Goal: Use online tool/utility: Use online tool/utility

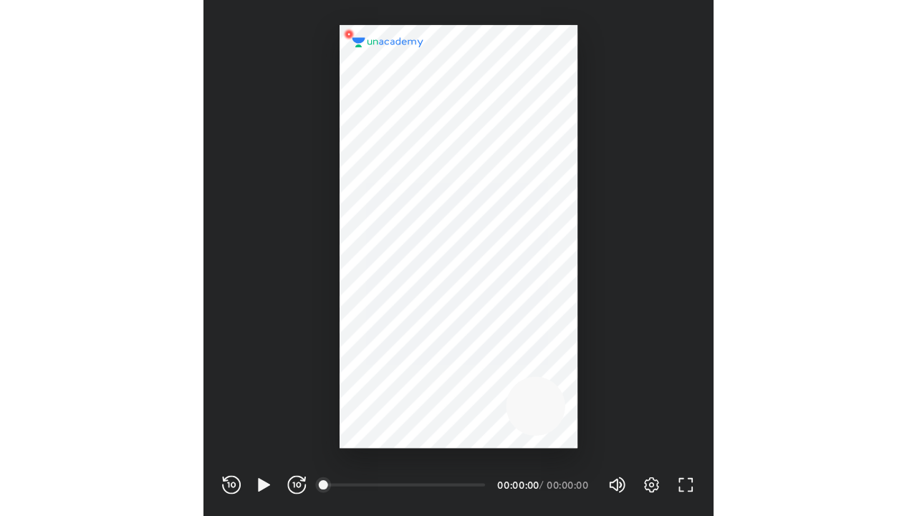
scroll to position [475, 470]
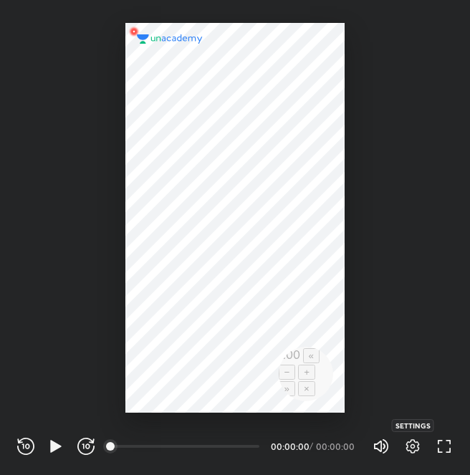
click at [418, 450] on icon "button" at bounding box center [413, 446] width 14 height 14
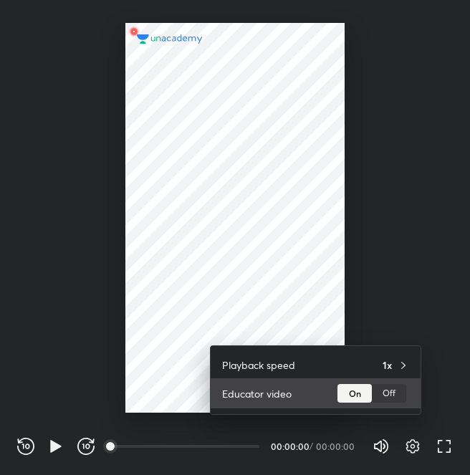
click at [398, 390] on div "Off" at bounding box center [389, 393] width 34 height 19
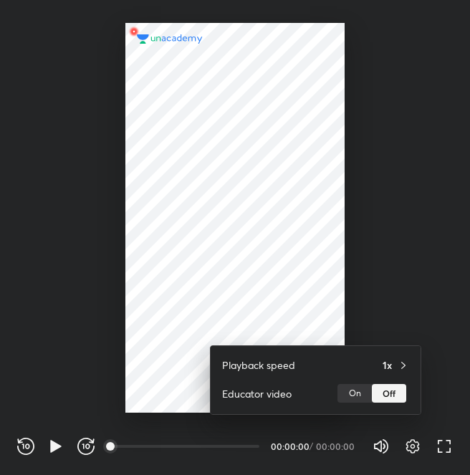
click at [441, 347] on div at bounding box center [235, 237] width 470 height 475
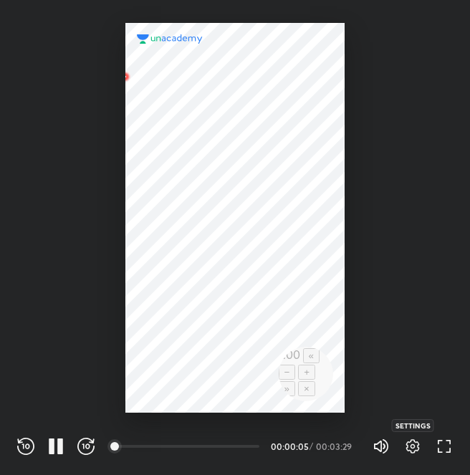
click at [416, 447] on icon "button" at bounding box center [412, 446] width 17 height 17
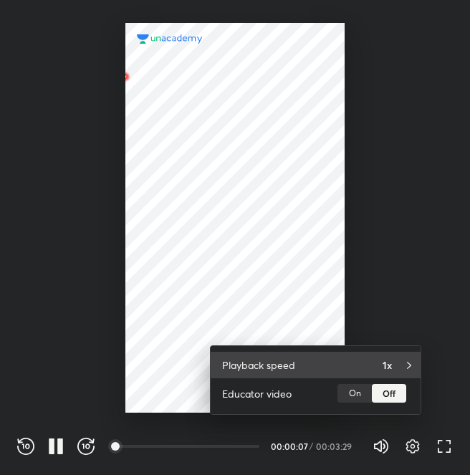
click at [406, 362] on icon at bounding box center [408, 365] width 11 height 11
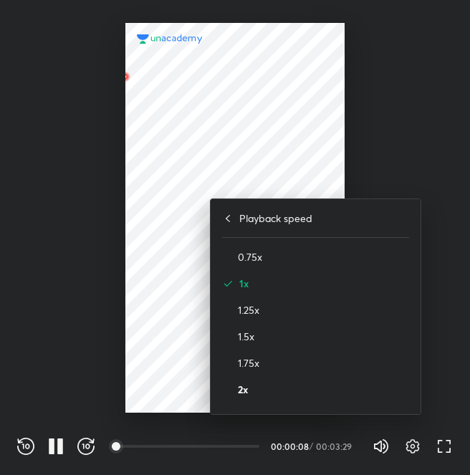
click at [239, 391] on h4 "2x" at bounding box center [323, 389] width 171 height 15
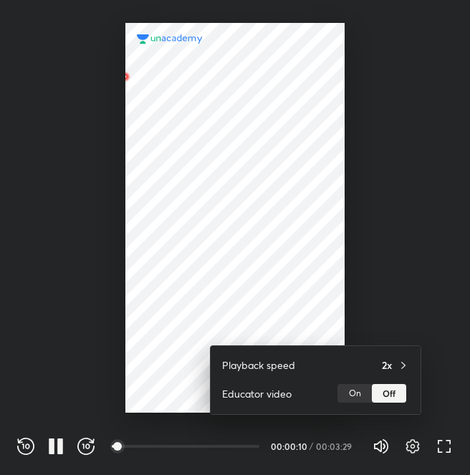
click at [435, 280] on div at bounding box center [235, 237] width 470 height 475
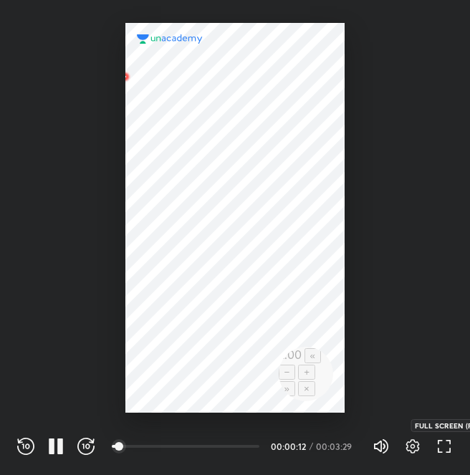
click at [442, 454] on icon "button" at bounding box center [444, 446] width 17 height 17
